Goal: Transaction & Acquisition: Purchase product/service

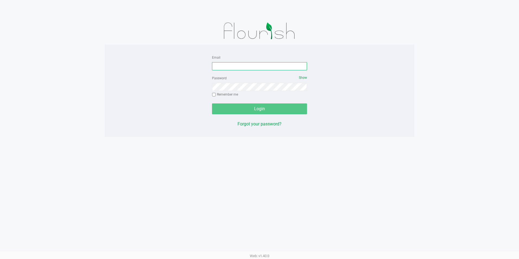
type input "[EMAIL_ADDRESS][DOMAIN_NAME]"
click at [195, 111] on div "Email [EMAIL_ADDRESS][DOMAIN_NAME] Password Show Remember me Login Forgot your …" at bounding box center [259, 90] width 309 height 73
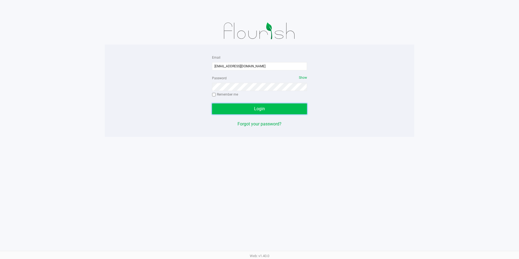
click at [260, 106] on span "Login" at bounding box center [259, 108] width 11 height 5
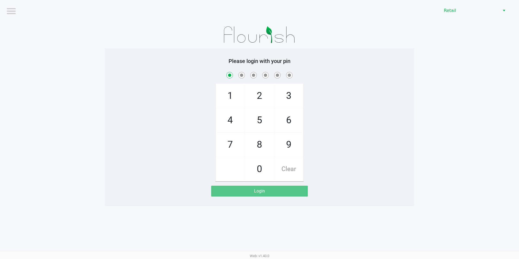
checkbox input "true"
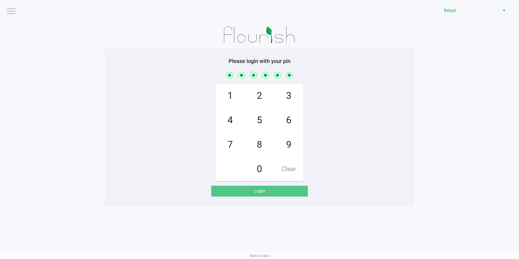
checkbox input "true"
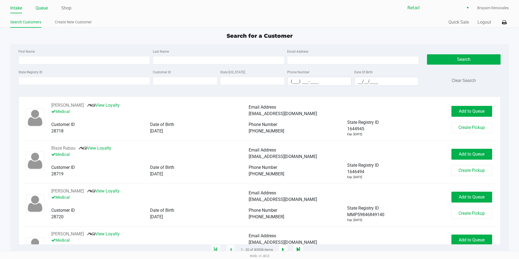
click at [42, 9] on link "Queue" at bounding box center [42, 8] width 12 height 8
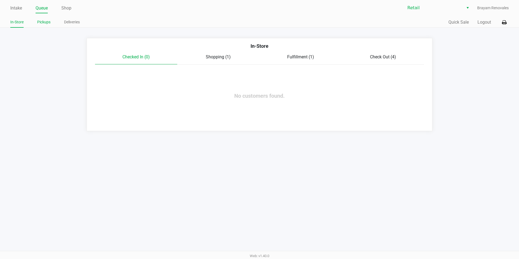
click at [48, 23] on link "Pickups" at bounding box center [43, 22] width 13 height 7
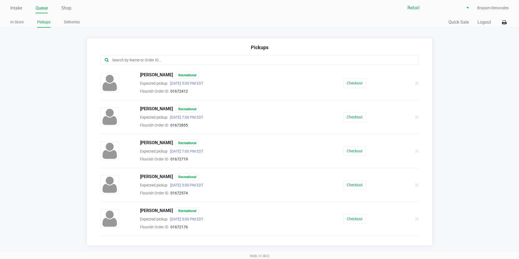
click at [137, 56] on div at bounding box center [259, 60] width 318 height 10
click at [137, 57] on input "text" at bounding box center [251, 60] width 279 height 6
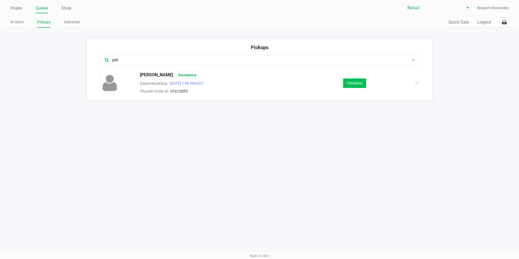
type input "pell"
click at [357, 81] on button "Checkout" at bounding box center [354, 82] width 23 height 9
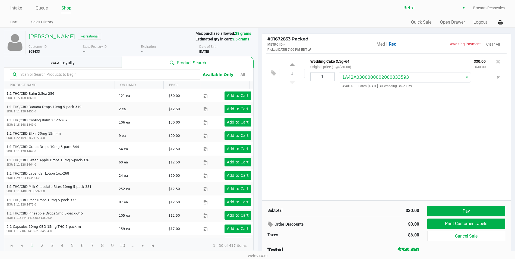
scroll to position [1, 0]
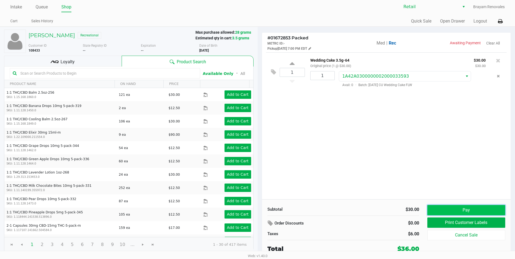
click at [468, 208] on button "Pay" at bounding box center [466, 210] width 78 height 10
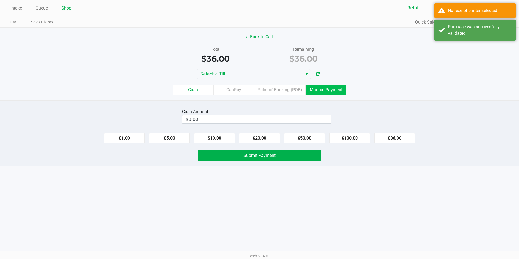
click at [328, 87] on label "Manual Payment" at bounding box center [326, 90] width 41 height 10
click at [0, 0] on 8 "Manual Payment" at bounding box center [0, 0] width 0 height 0
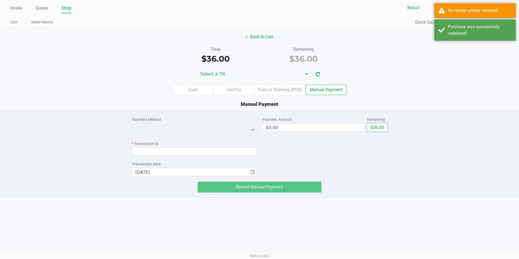
drag, startPoint x: 377, startPoint y: 129, endPoint x: 230, endPoint y: 118, distance: 147.7
click at [374, 129] on button "$36.00" at bounding box center [377, 127] width 20 height 8
type input "$36.00"
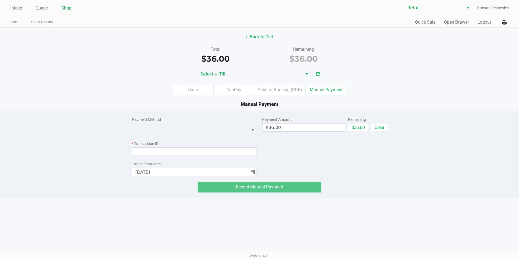
click at [208, 124] on div at bounding box center [194, 129] width 125 height 12
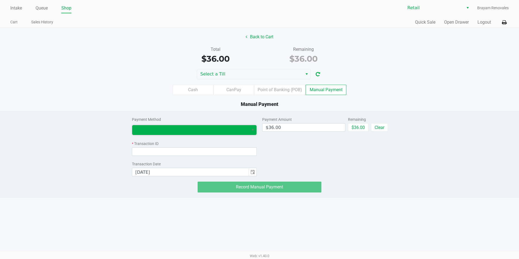
click at [194, 131] on span at bounding box center [190, 130] width 110 height 7
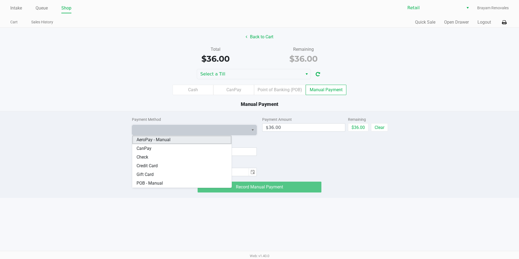
click at [185, 141] on Manual "AeroPay - Manual" at bounding box center [182, 139] width 100 height 9
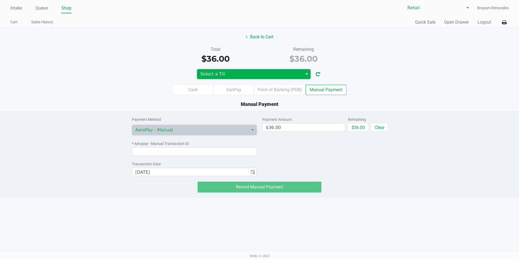
click at [291, 75] on span "Select a Till" at bounding box center [249, 74] width 99 height 7
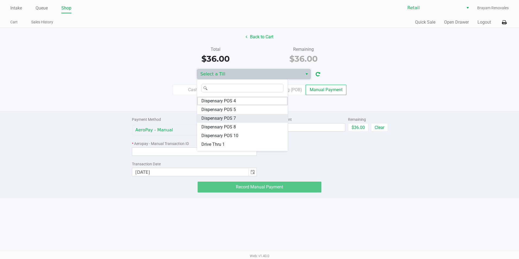
scroll to position [24, 0]
click at [218, 136] on li "Online 7" at bounding box center [242, 138] width 91 height 9
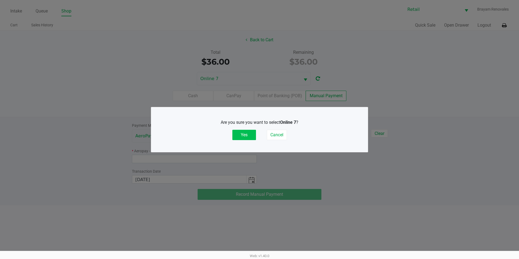
click at [253, 132] on button "Yes" at bounding box center [244, 135] width 24 height 10
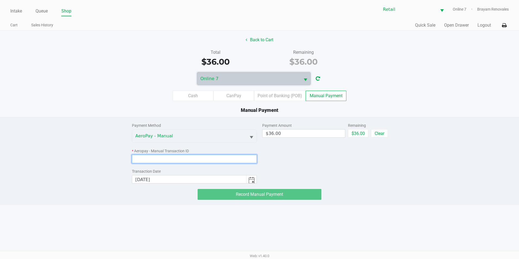
click at [158, 157] on input at bounding box center [194, 159] width 125 height 8
paste input "3570526"
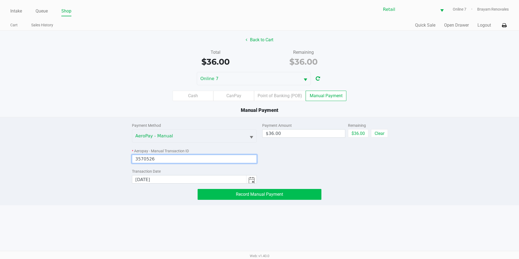
type input "3570526"
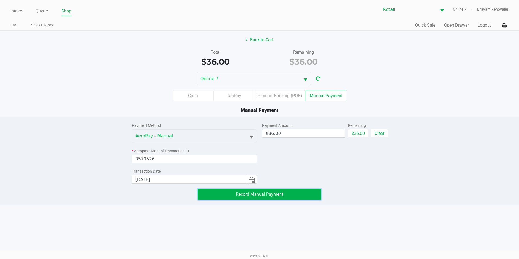
click at [245, 193] on span "Record Manual Payment" at bounding box center [259, 194] width 47 height 5
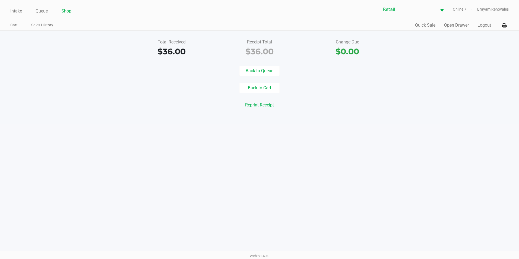
click at [270, 106] on button "Reprint Receipt" at bounding box center [260, 105] width 36 height 10
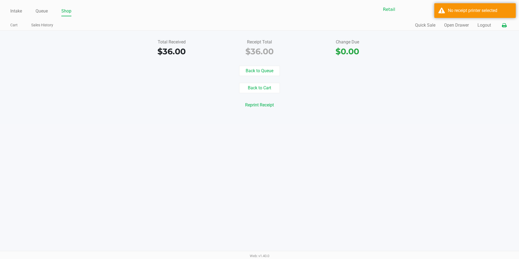
click at [502, 29] on button at bounding box center [504, 25] width 9 height 10
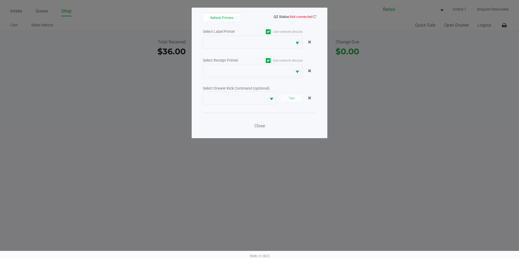
click at [269, 58] on span at bounding box center [268, 60] width 5 height 5
click at [0, 0] on input "Use network devices" at bounding box center [0, 0] width 0 height 0
click at [267, 32] on icon at bounding box center [268, 32] width 4 height 0
click at [0, 0] on input "Use network devices" at bounding box center [0, 0] width 0 height 0
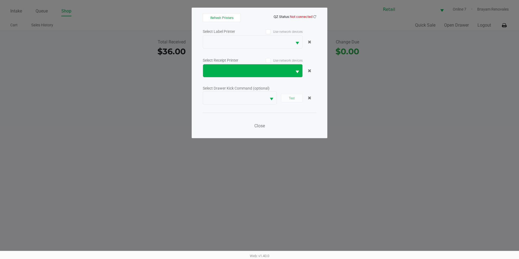
click at [295, 73] on span "Select" at bounding box center [297, 72] width 7 height 7
click at [272, 70] on span "NO DATA FOUND" at bounding box center [247, 71] width 82 height 7
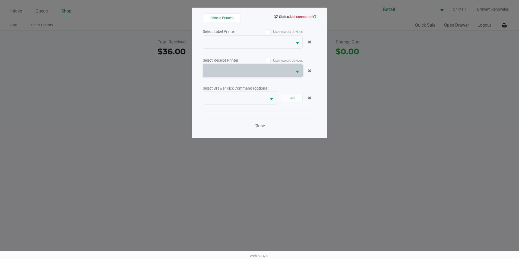
click at [315, 16] on icon at bounding box center [314, 17] width 3 height 4
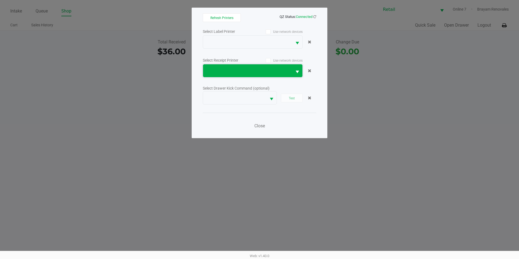
click at [284, 74] on span "NO DATA FOUND" at bounding box center [247, 71] width 82 height 7
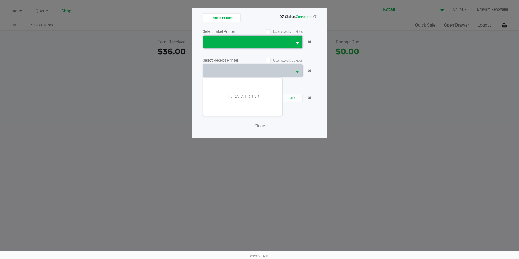
click at [273, 45] on span "NO DATA FOUND" at bounding box center [247, 42] width 82 height 7
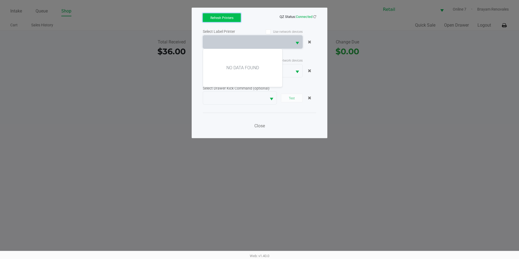
click at [235, 19] on button "Refresh Printers" at bounding box center [222, 17] width 38 height 9
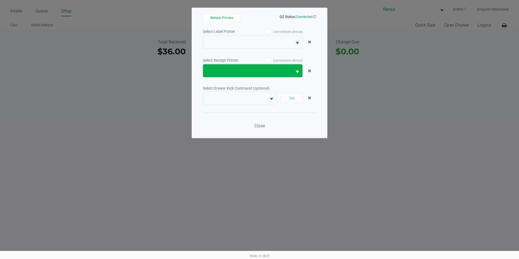
click at [266, 74] on span "NO DATA FOUND" at bounding box center [247, 71] width 82 height 7
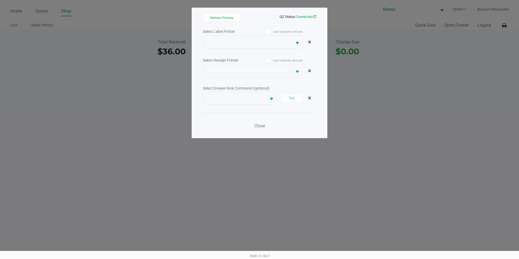
click at [314, 15] on link at bounding box center [314, 17] width 3 height 4
click at [261, 93] on span at bounding box center [234, 97] width 63 height 13
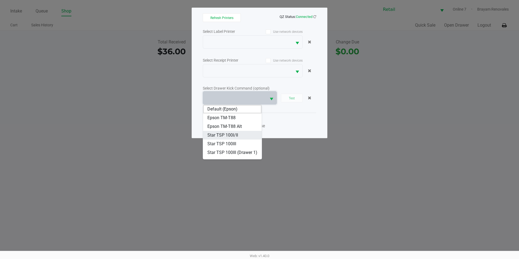
click at [240, 134] on li "Star TSP 100I/II" at bounding box center [232, 135] width 59 height 9
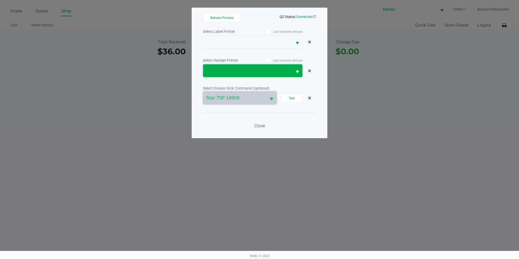
click at [268, 72] on span "NO DATA FOUND" at bounding box center [247, 71] width 82 height 7
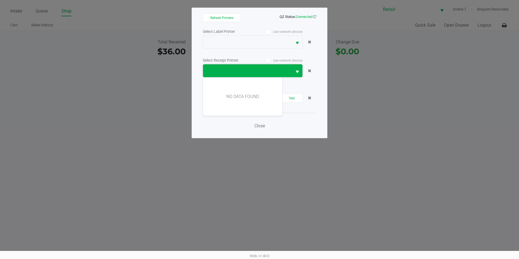
click at [276, 68] on span "NO DATA FOUND" at bounding box center [247, 71] width 82 height 7
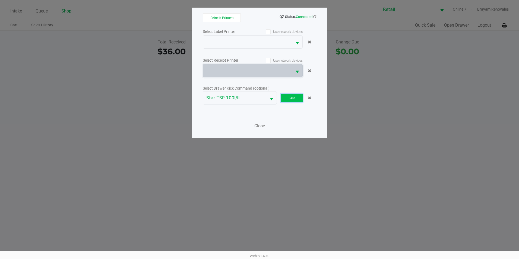
click at [298, 96] on button "Test" at bounding box center [292, 98] width 22 height 9
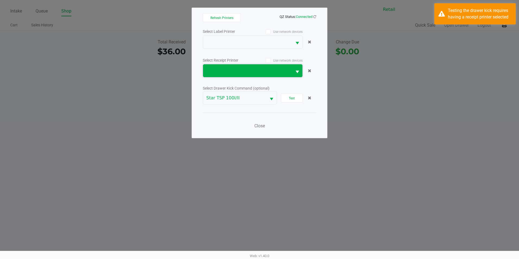
click at [264, 69] on span "NO DATA FOUND" at bounding box center [247, 71] width 82 height 7
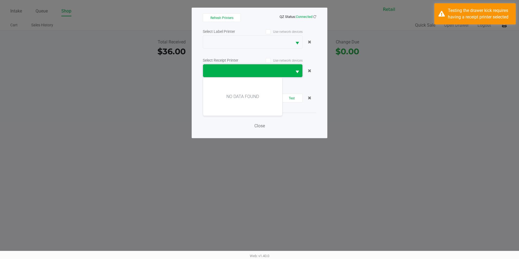
click at [262, 69] on span "NO DATA FOUND" at bounding box center [247, 71] width 82 height 7
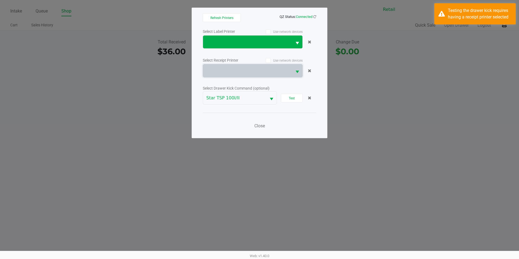
click at [294, 38] on button "Select" at bounding box center [297, 42] width 10 height 13
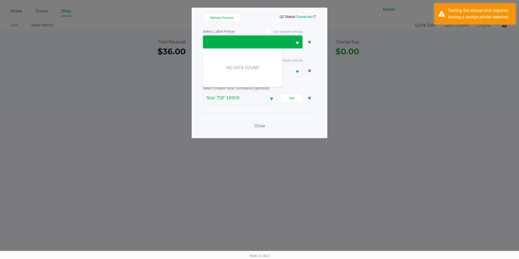
click at [282, 43] on span "NO DATA FOUND" at bounding box center [247, 42] width 82 height 7
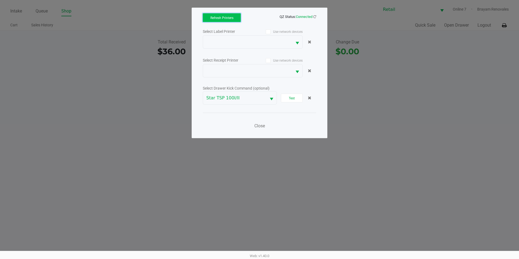
click at [230, 17] on span "Refresh Printers" at bounding box center [221, 18] width 23 height 4
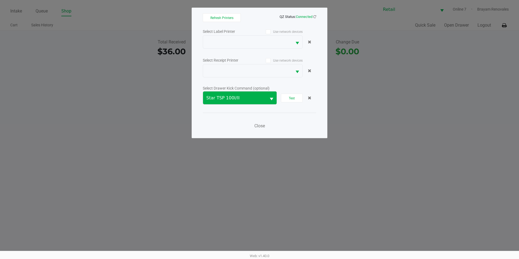
click at [268, 95] on button "Select" at bounding box center [271, 97] width 10 height 13
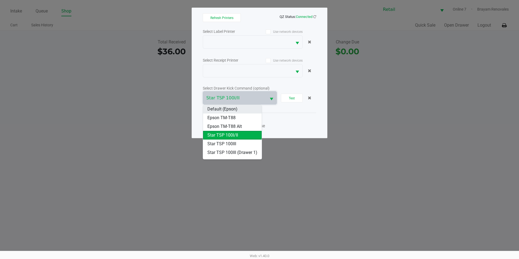
click at [238, 108] on li "Default (Epson)" at bounding box center [232, 109] width 59 height 9
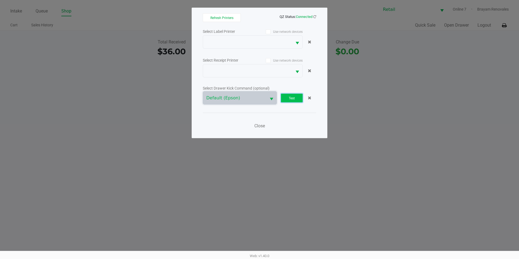
click at [292, 98] on span "Test" at bounding box center [292, 98] width 6 height 4
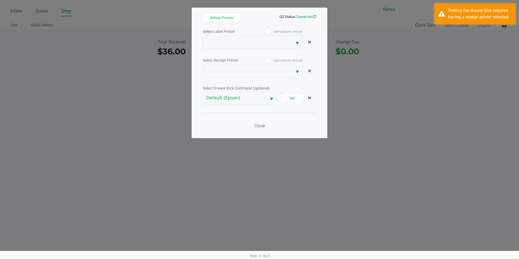
click at [313, 17] on icon at bounding box center [314, 17] width 3 height 4
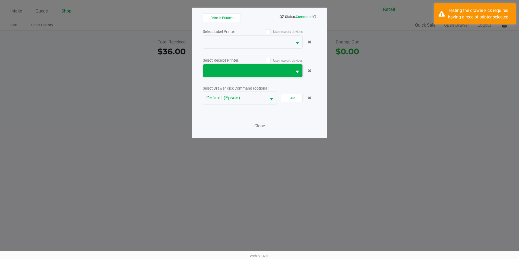
click at [287, 71] on span at bounding box center [247, 71] width 82 height 7
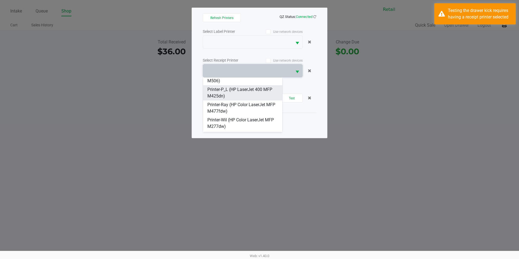
scroll to position [228, 0]
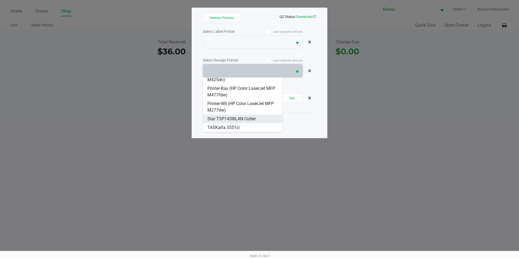
click at [247, 119] on span "Star TSP143IIILAN Cutter" at bounding box center [231, 119] width 48 height 7
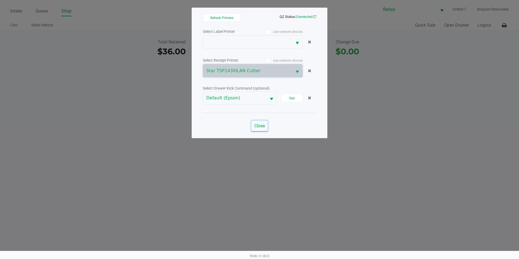
click at [262, 125] on span "Close" at bounding box center [259, 125] width 11 height 5
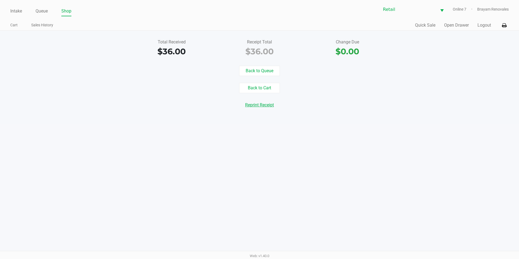
click at [260, 106] on button "Reprint Receipt" at bounding box center [260, 105] width 36 height 10
click at [480, 24] on button "Logout" at bounding box center [484, 25] width 14 height 7
